Goal: Transaction & Acquisition: Purchase product/service

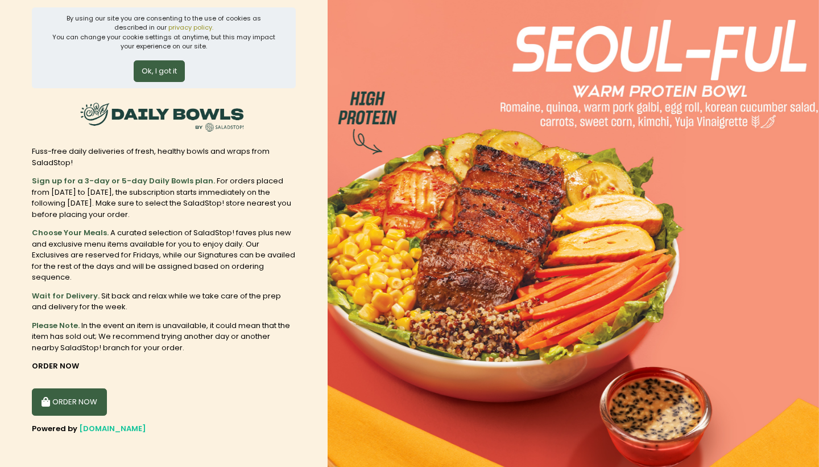
scroll to position [9, 0]
click at [81, 402] on button "ORDER NOW" at bounding box center [69, 402] width 75 height 27
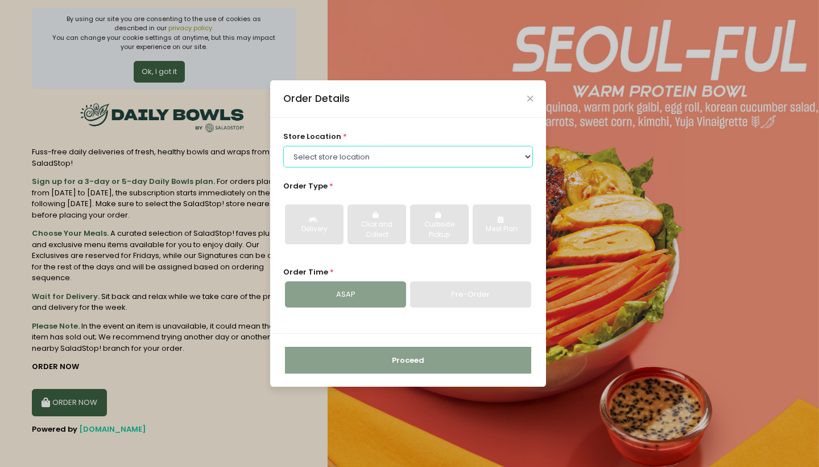
select select "6216e554a1873057bf703a14"
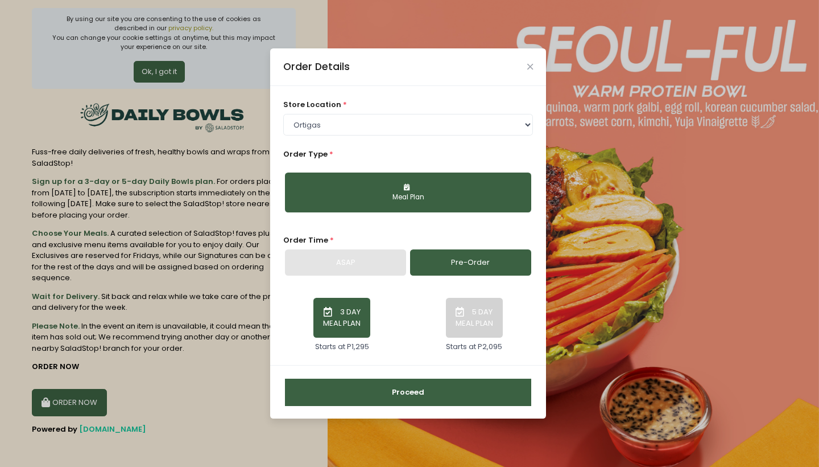
click at [465, 328] on button "5 DAY MEAL PLAN" at bounding box center [474, 318] width 57 height 40
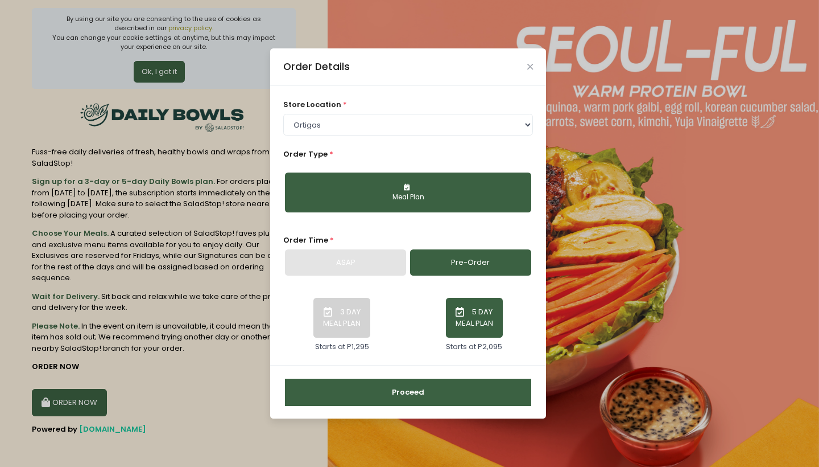
click at [435, 394] on button "Proceed" at bounding box center [408, 391] width 246 height 27
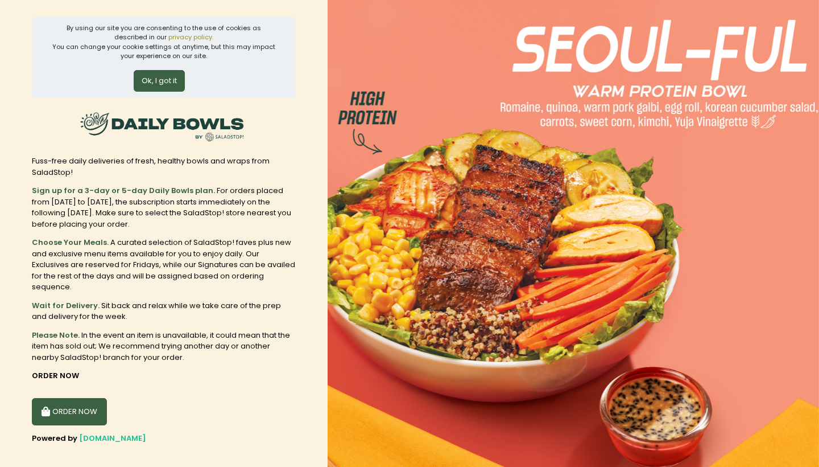
click at [89, 401] on button "ORDER NOW" at bounding box center [69, 411] width 75 height 27
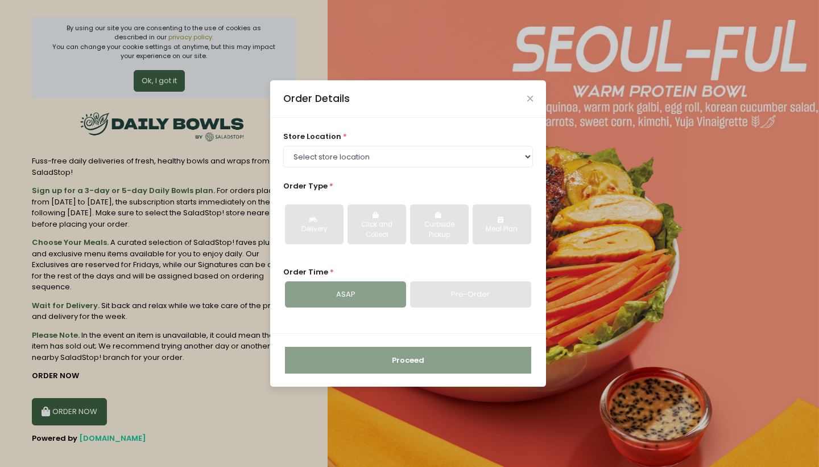
click at [455, 296] on div "Pre-Order" at bounding box center [470, 294] width 121 height 26
select select "660251a251b8268a02bf1814"
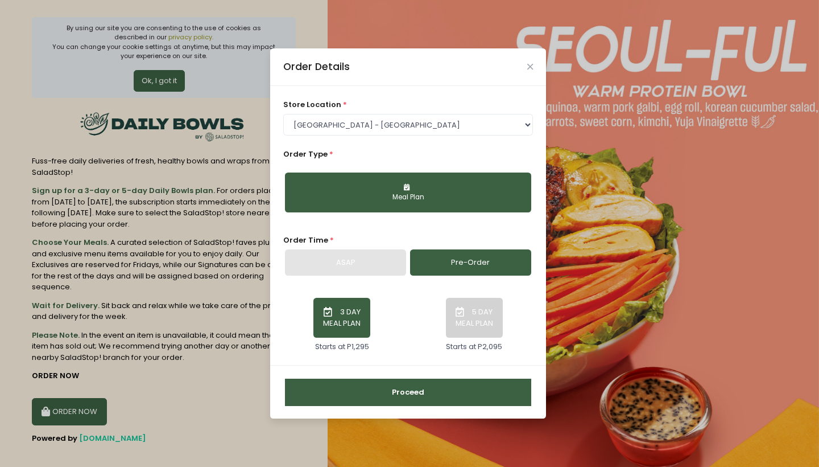
click at [454, 259] on link "Pre-Order" at bounding box center [470, 262] width 121 height 26
click at [479, 322] on button "5 DAY MEAL PLAN" at bounding box center [474, 318] width 57 height 40
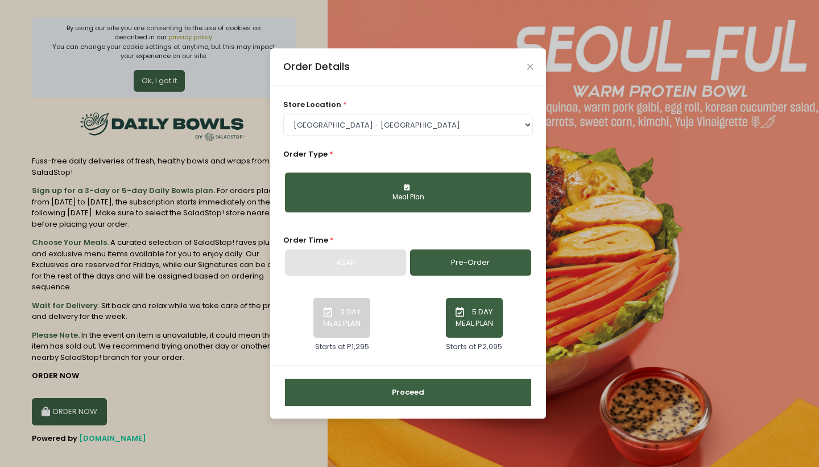
click at [427, 395] on button "Proceed" at bounding box center [408, 391] width 246 height 27
